Goal: Find specific page/section

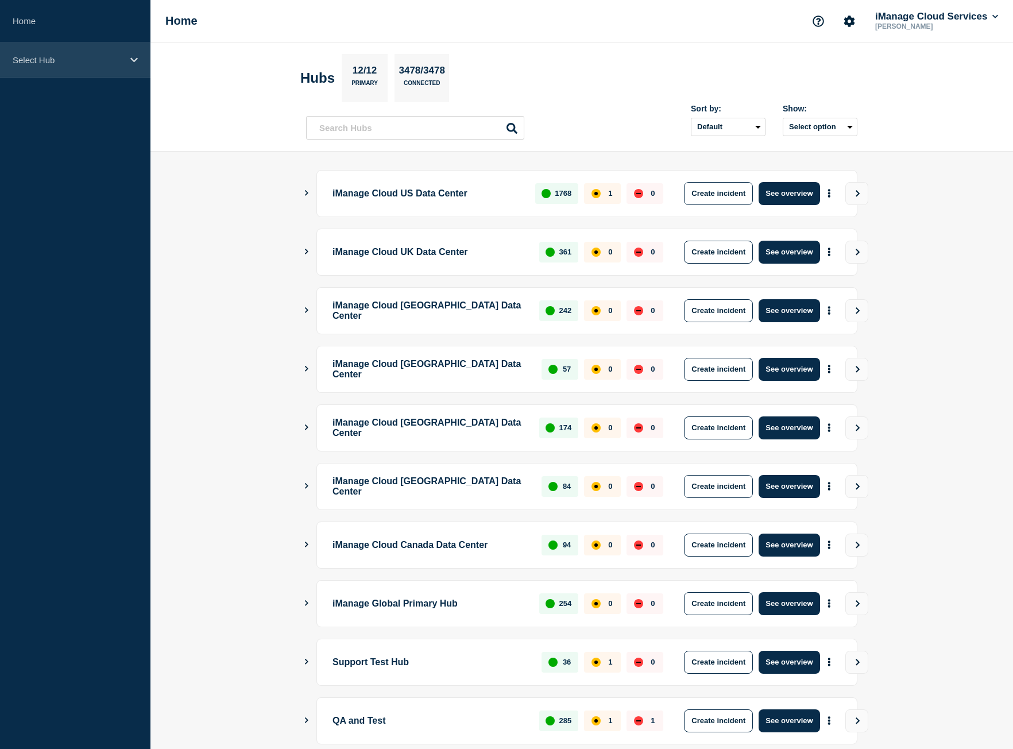
click at [18, 47] on div "Select Hub" at bounding box center [75, 59] width 150 height 35
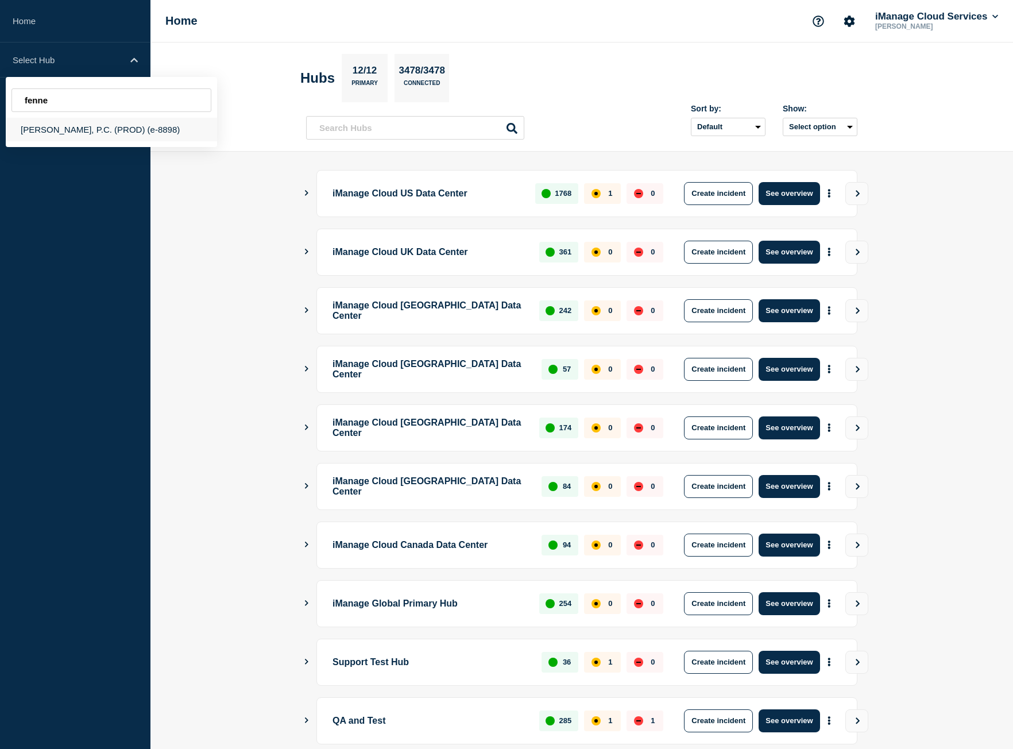
type input "fenne"
click at [71, 129] on div "[PERSON_NAME], P.C. (PROD) (e-8898)" at bounding box center [111, 130] width 211 height 24
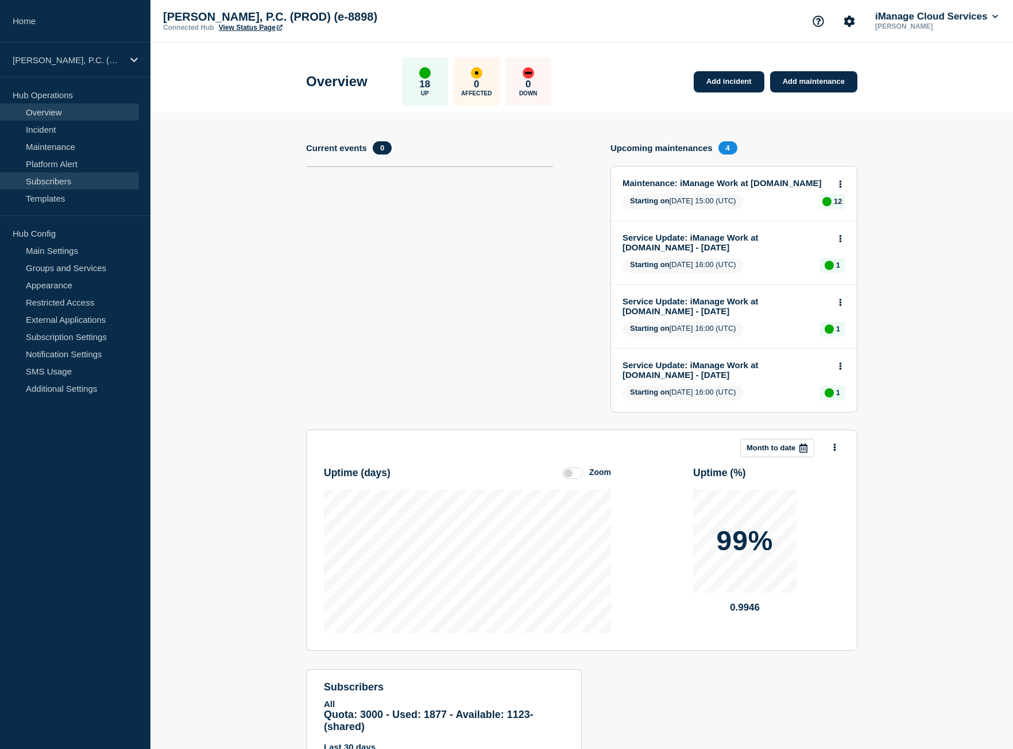
click at [69, 184] on link "Subscribers" at bounding box center [69, 180] width 139 height 17
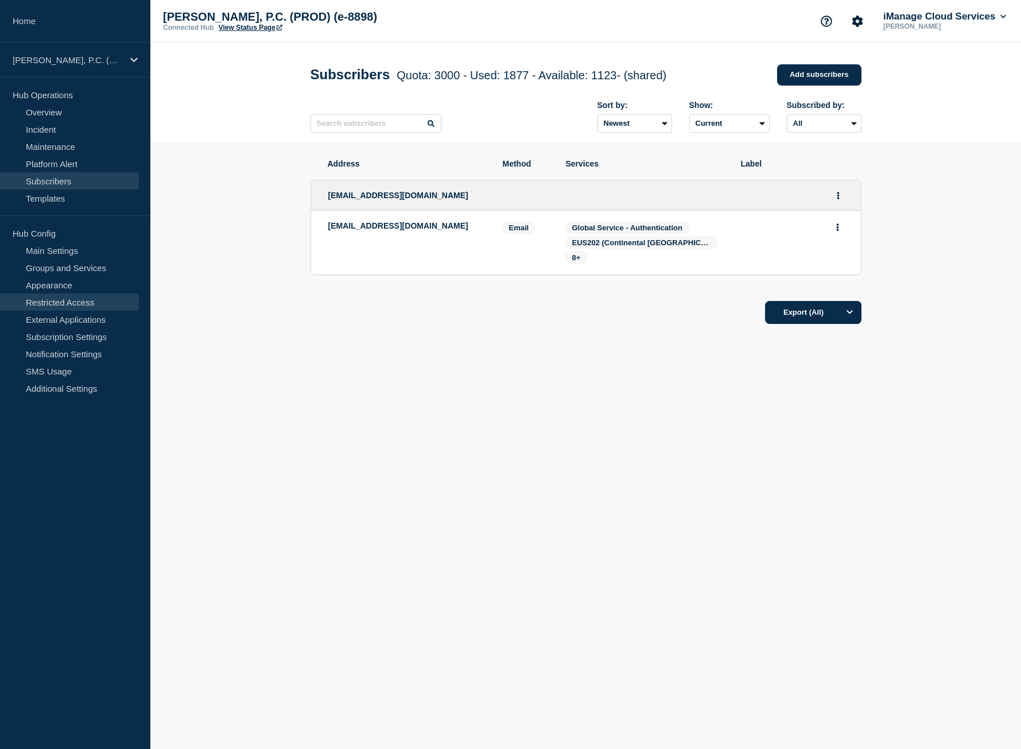
click at [72, 299] on link "Restricted Access" at bounding box center [69, 301] width 139 height 17
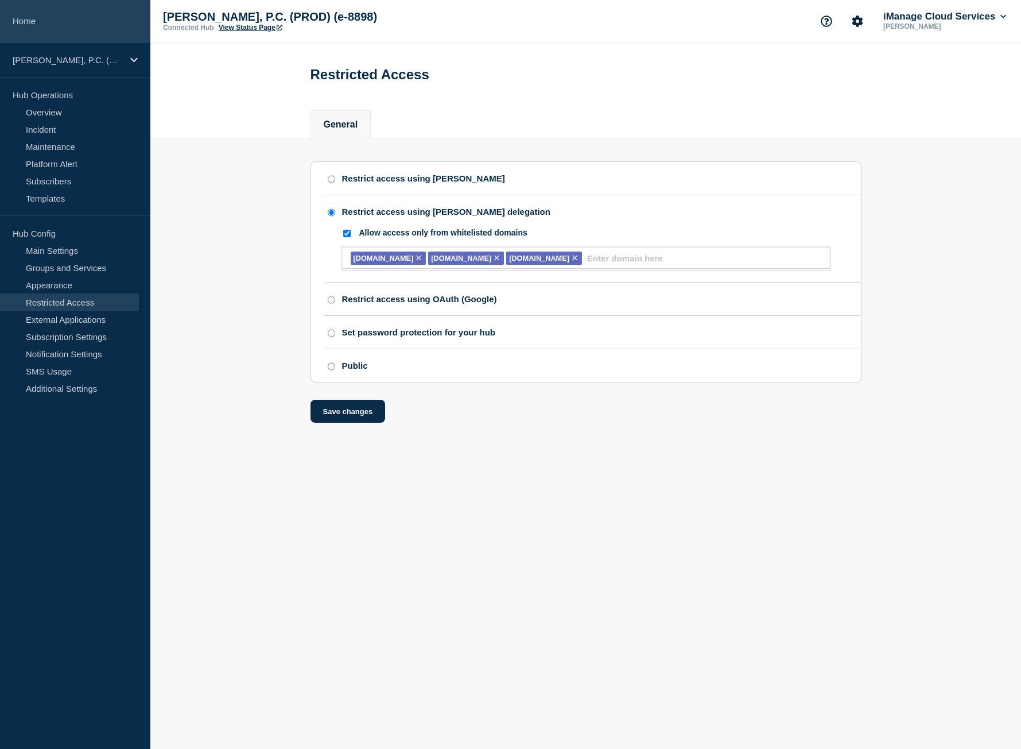
click at [55, 30] on link "Home" at bounding box center [75, 21] width 150 height 42
